Goal: Task Accomplishment & Management: Manage account settings

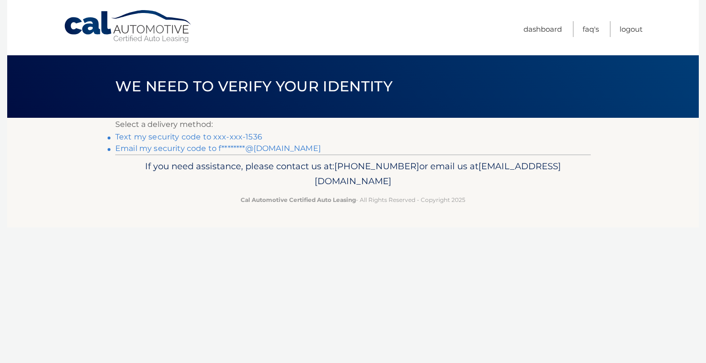
click at [242, 138] on link "Text my security code to xxx-xxx-1536" at bounding box center [188, 136] width 147 height 9
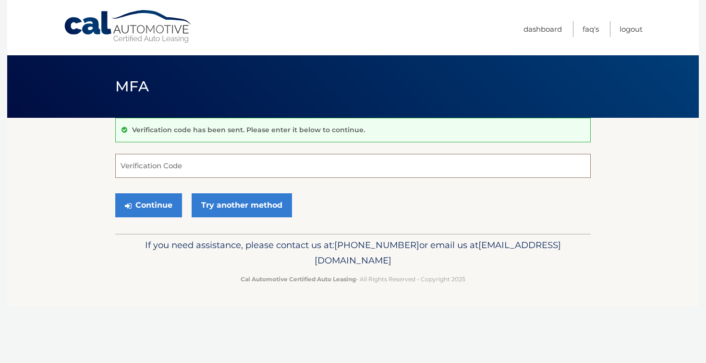
click at [165, 171] on input "Verification Code" at bounding box center [353, 166] width 476 height 24
click at [164, 171] on input "Verification Code" at bounding box center [353, 166] width 476 height 24
type input "587194"
click at [172, 208] on button "Continue" at bounding box center [148, 205] width 67 height 24
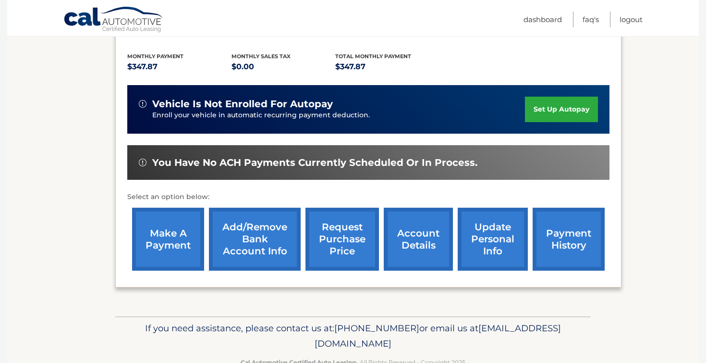
scroll to position [195, 0]
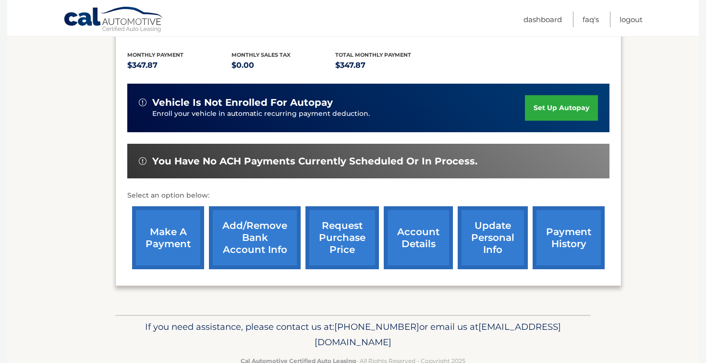
click at [170, 244] on link "make a payment" at bounding box center [168, 237] width 72 height 63
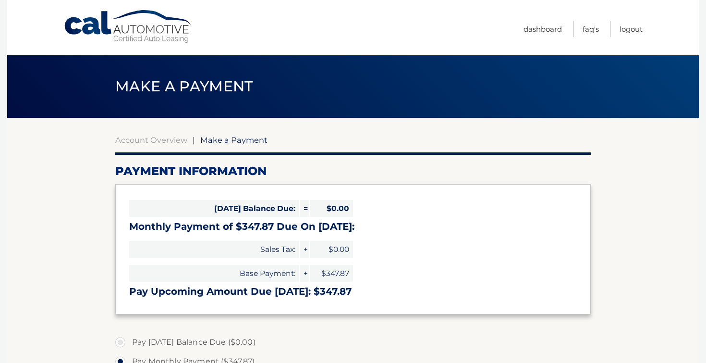
select select "Yzc4NDA5MTctNDBjNC00YjBiLTk2OGEtYmNlYmJiMGExMjI2"
click at [543, 28] on link "Dashboard" at bounding box center [543, 29] width 38 height 16
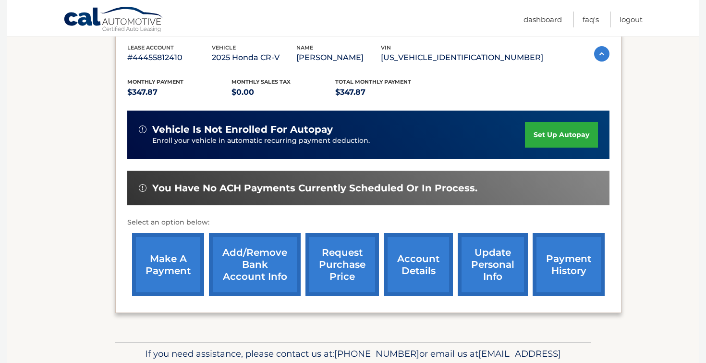
scroll to position [196, 0]
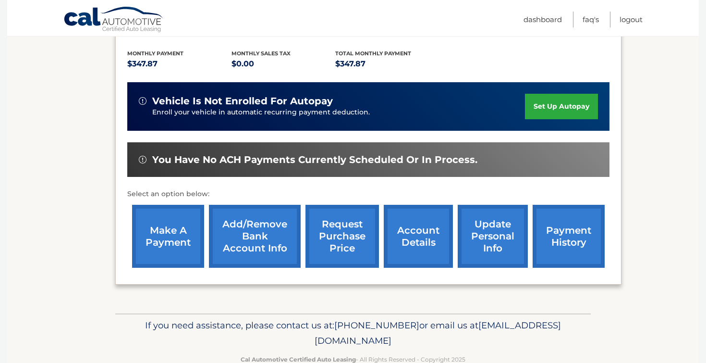
click at [554, 249] on link "payment history" at bounding box center [569, 236] width 72 height 63
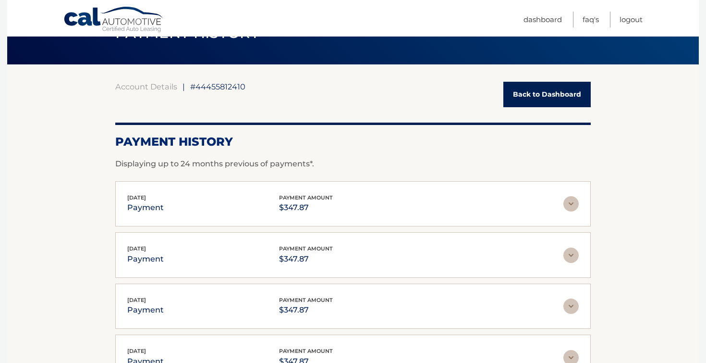
scroll to position [52, 0]
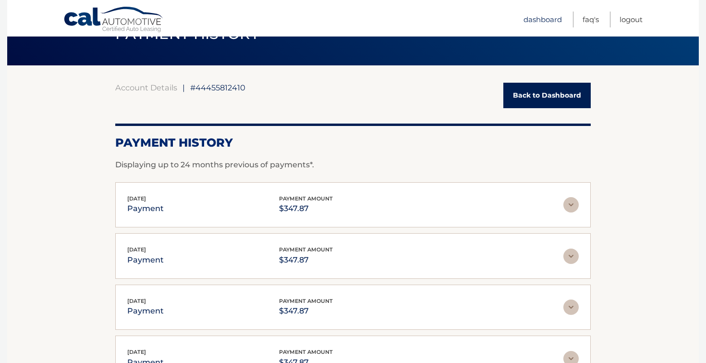
click at [542, 22] on link "Dashboard" at bounding box center [543, 20] width 38 height 16
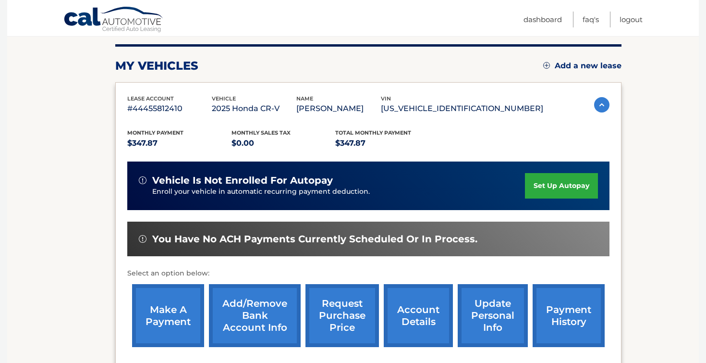
scroll to position [133, 0]
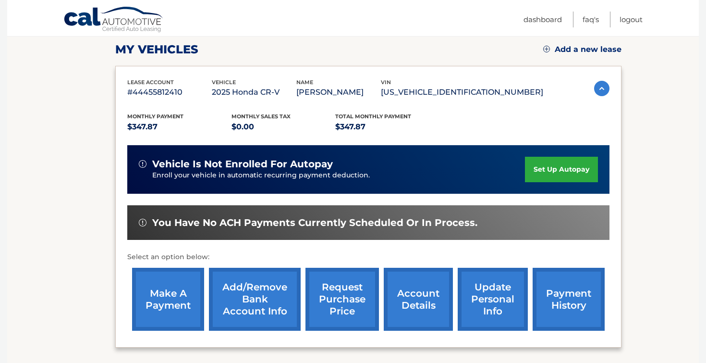
click at [173, 289] on link "make a payment" at bounding box center [168, 299] width 72 height 63
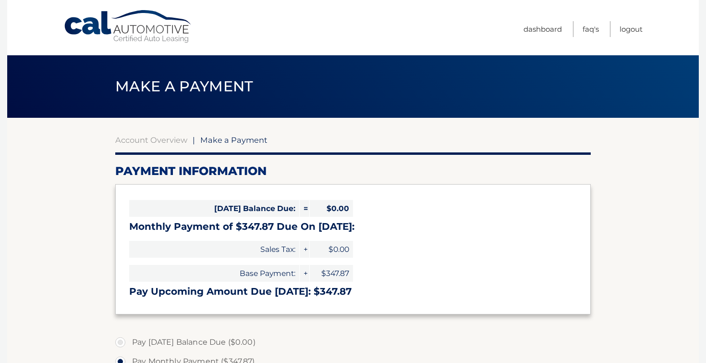
select select "Yzc4NDA5MTctNDBjNC00YjBiLTk2OGEtYmNlYmJiMGExMjI2"
